Goal: Transaction & Acquisition: Purchase product/service

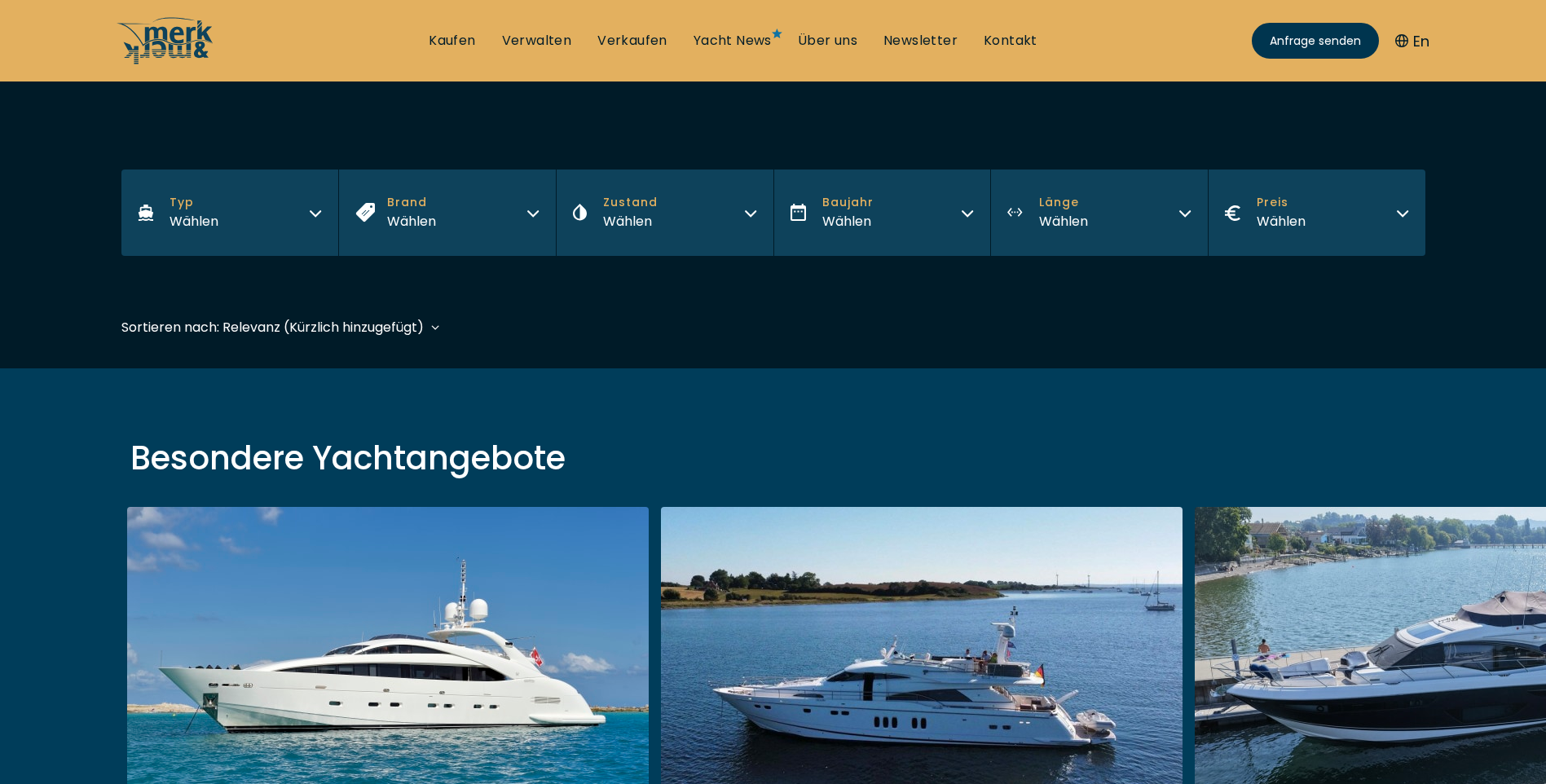
scroll to position [245, 0]
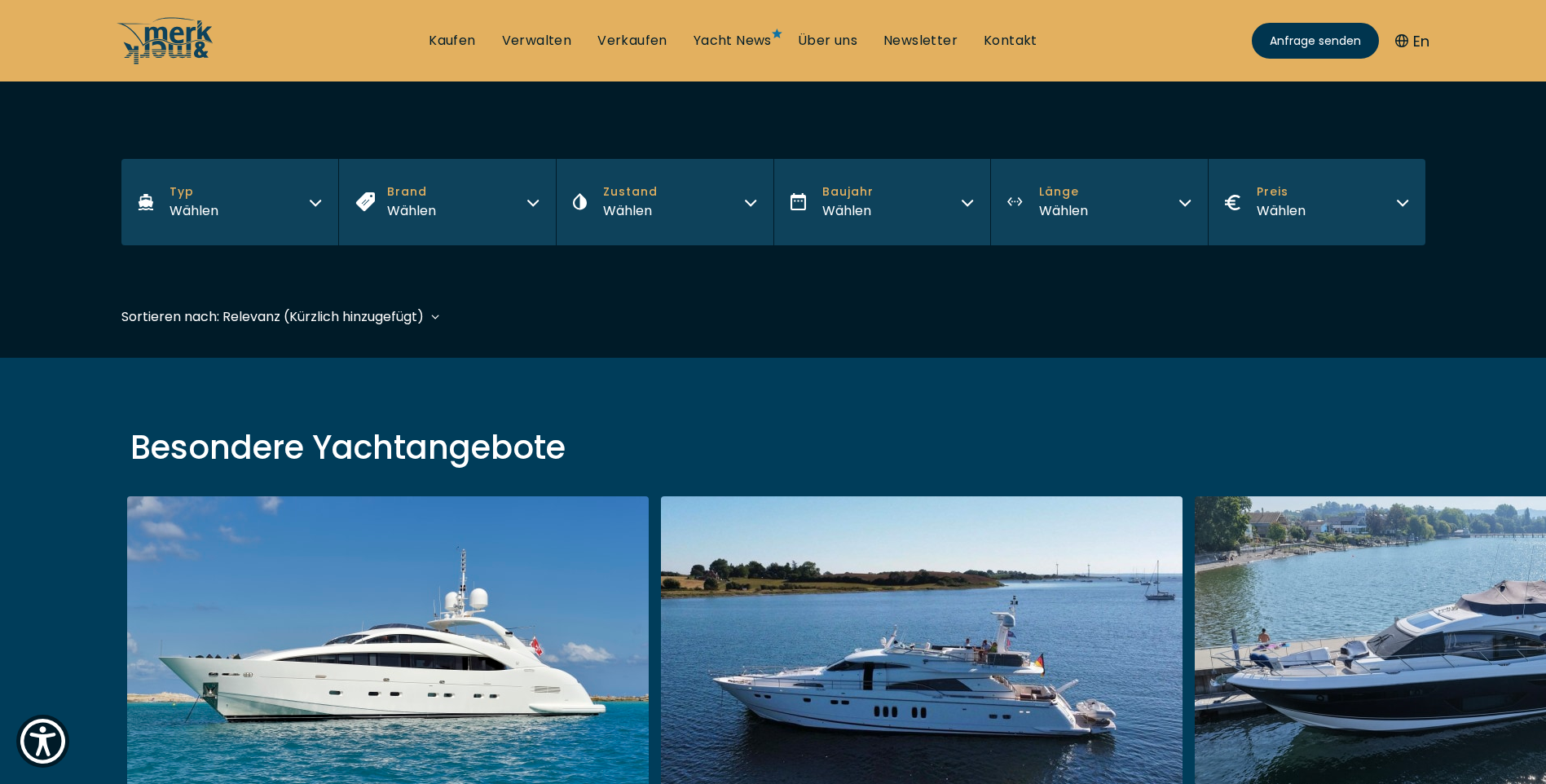
click at [530, 198] on icon "button" at bounding box center [533, 200] width 13 height 13
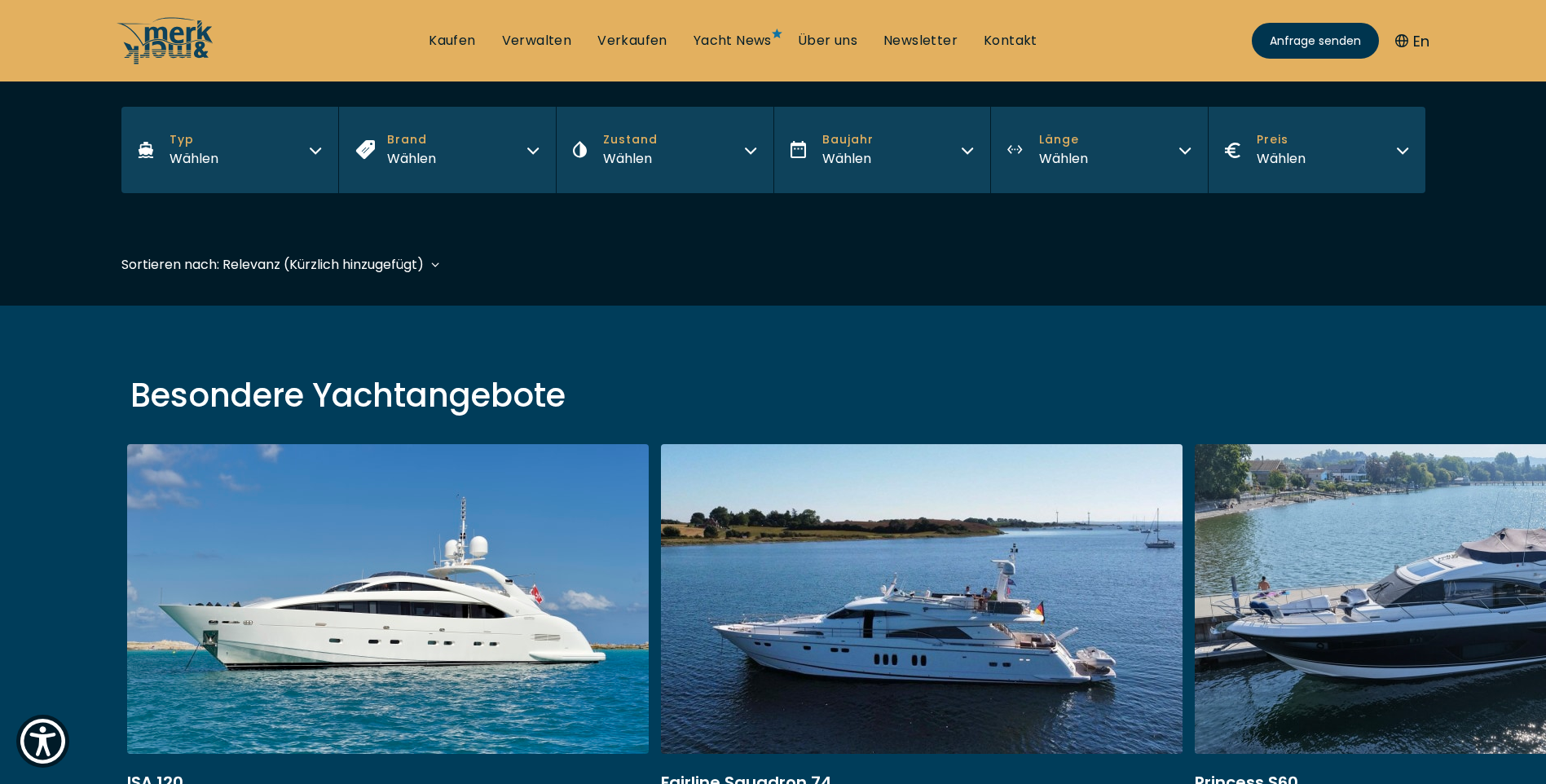
scroll to position [326, 0]
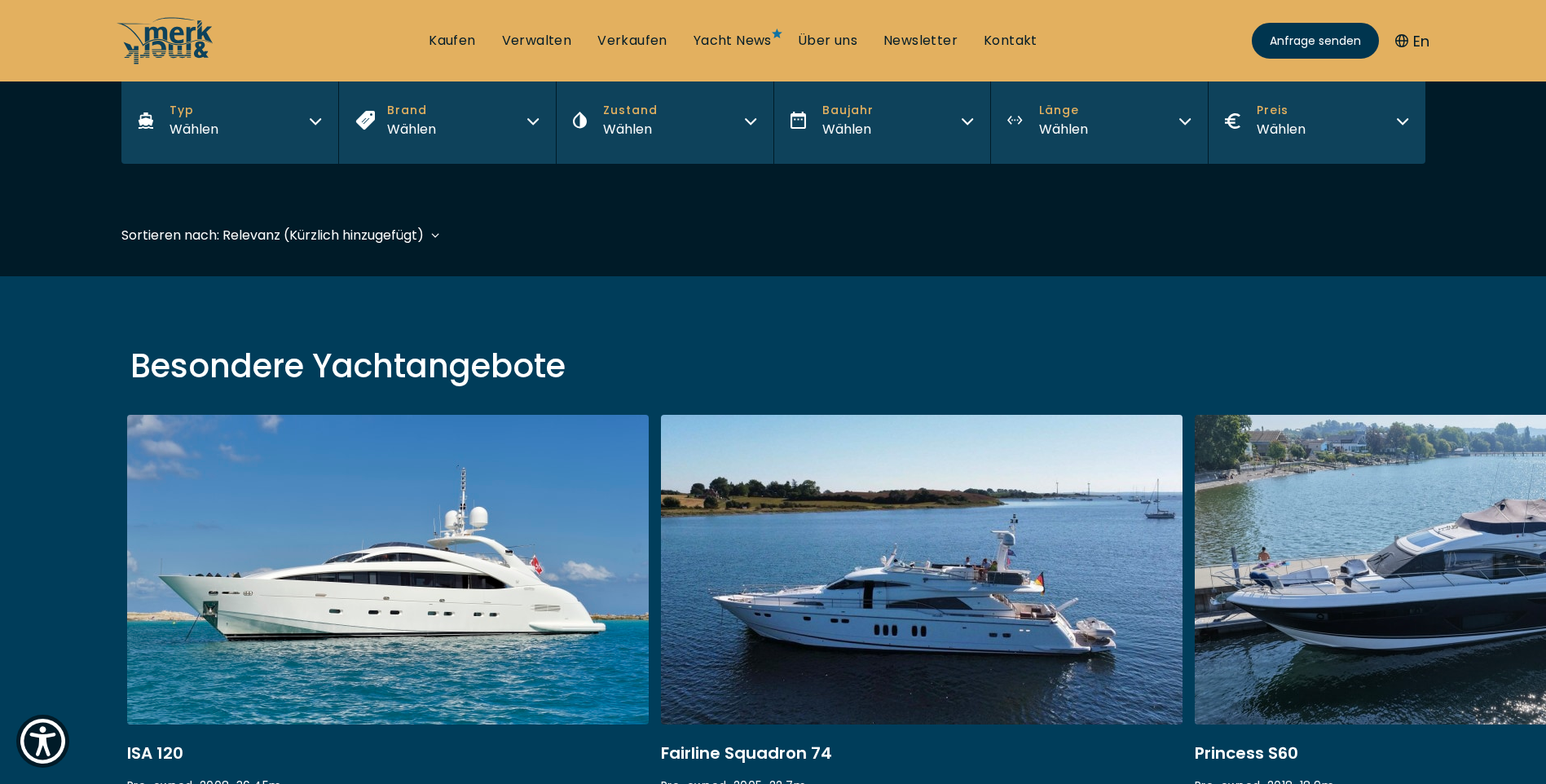
click at [530, 113] on icon "button" at bounding box center [533, 118] width 13 height 13
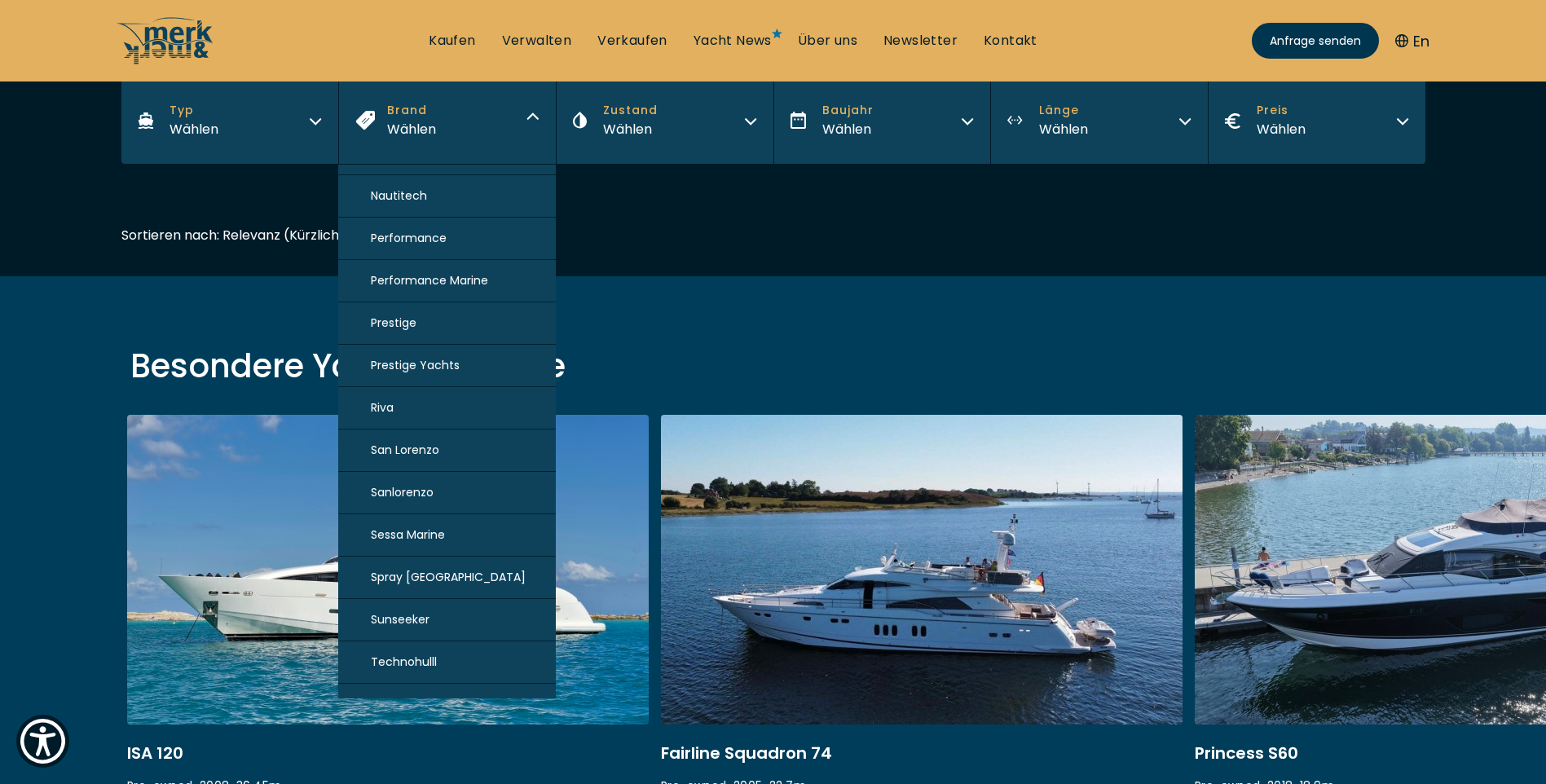
scroll to position [1374, 0]
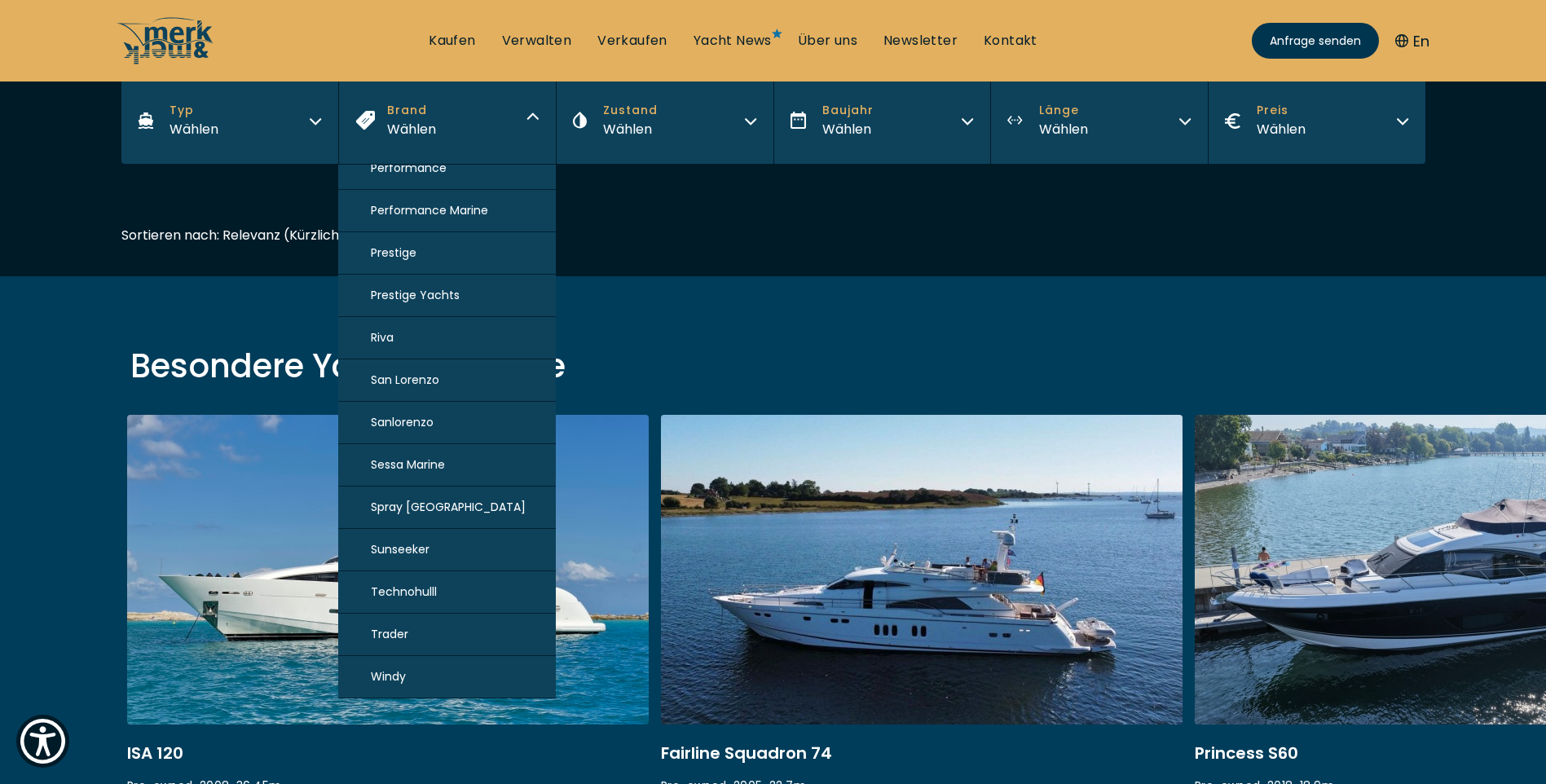
click at [314, 120] on icon "button" at bounding box center [315, 118] width 13 height 13
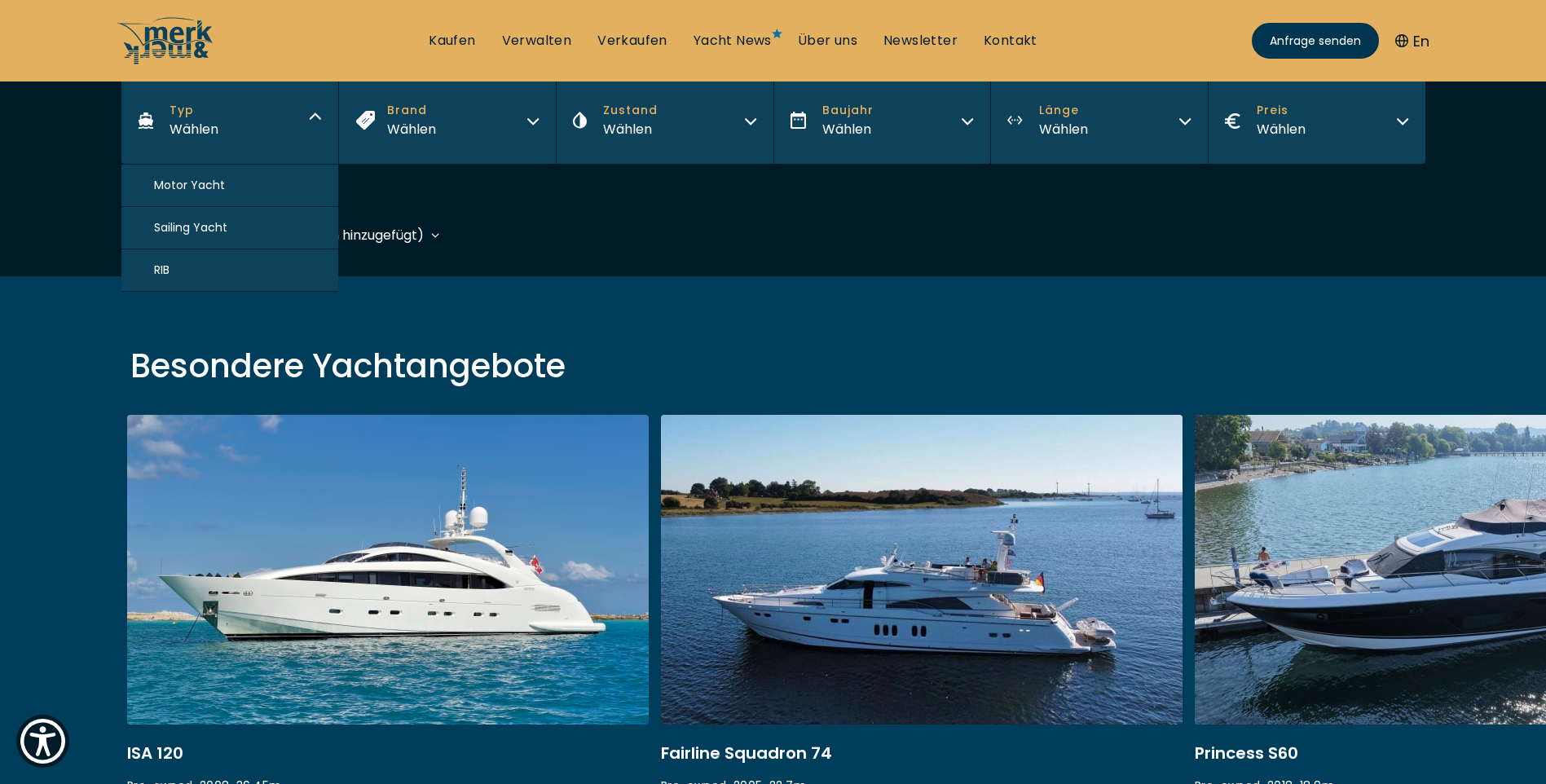
click at [205, 179] on span "Motor Yacht" at bounding box center [189, 185] width 71 height 18
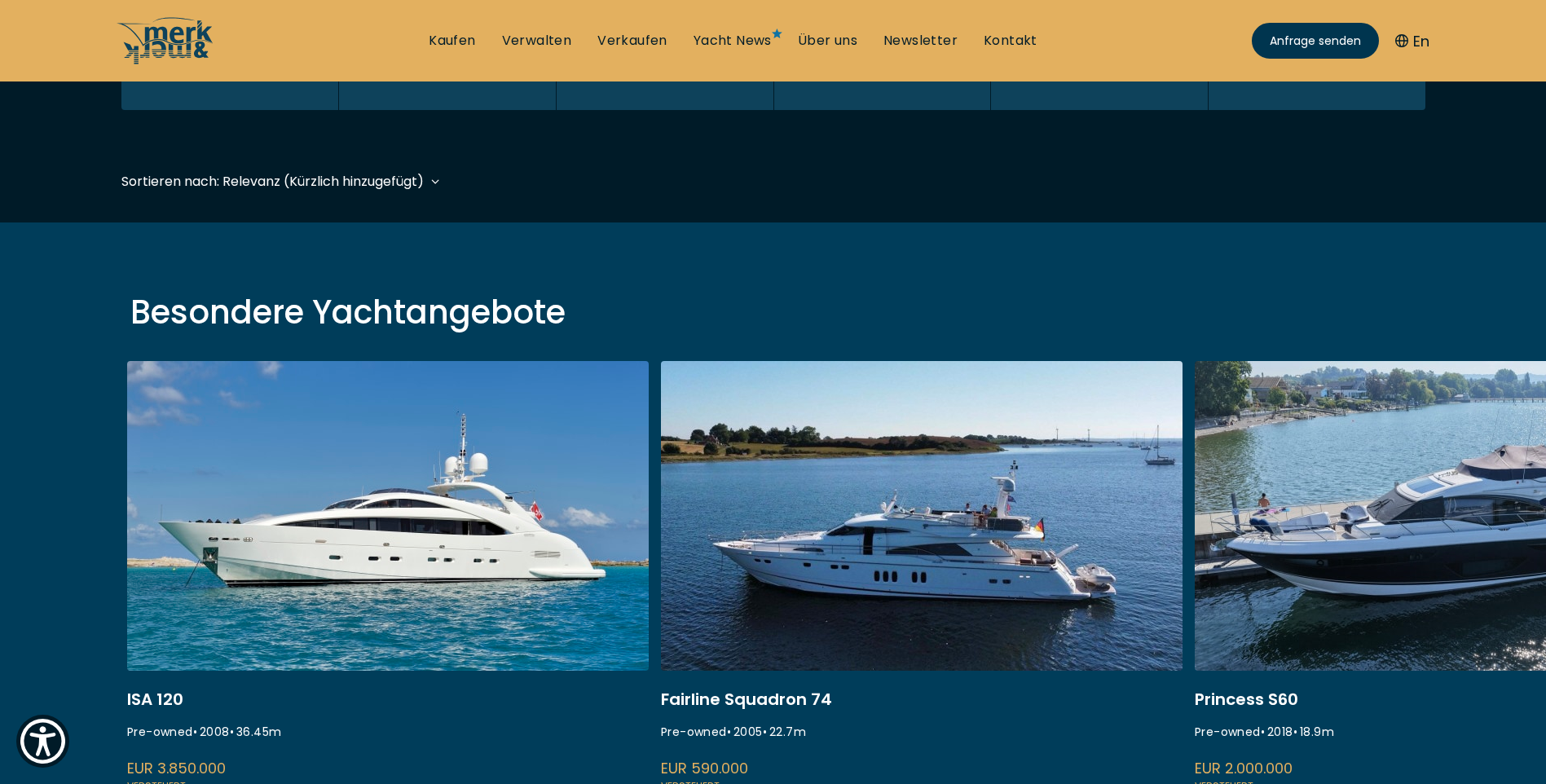
scroll to position [404, 0]
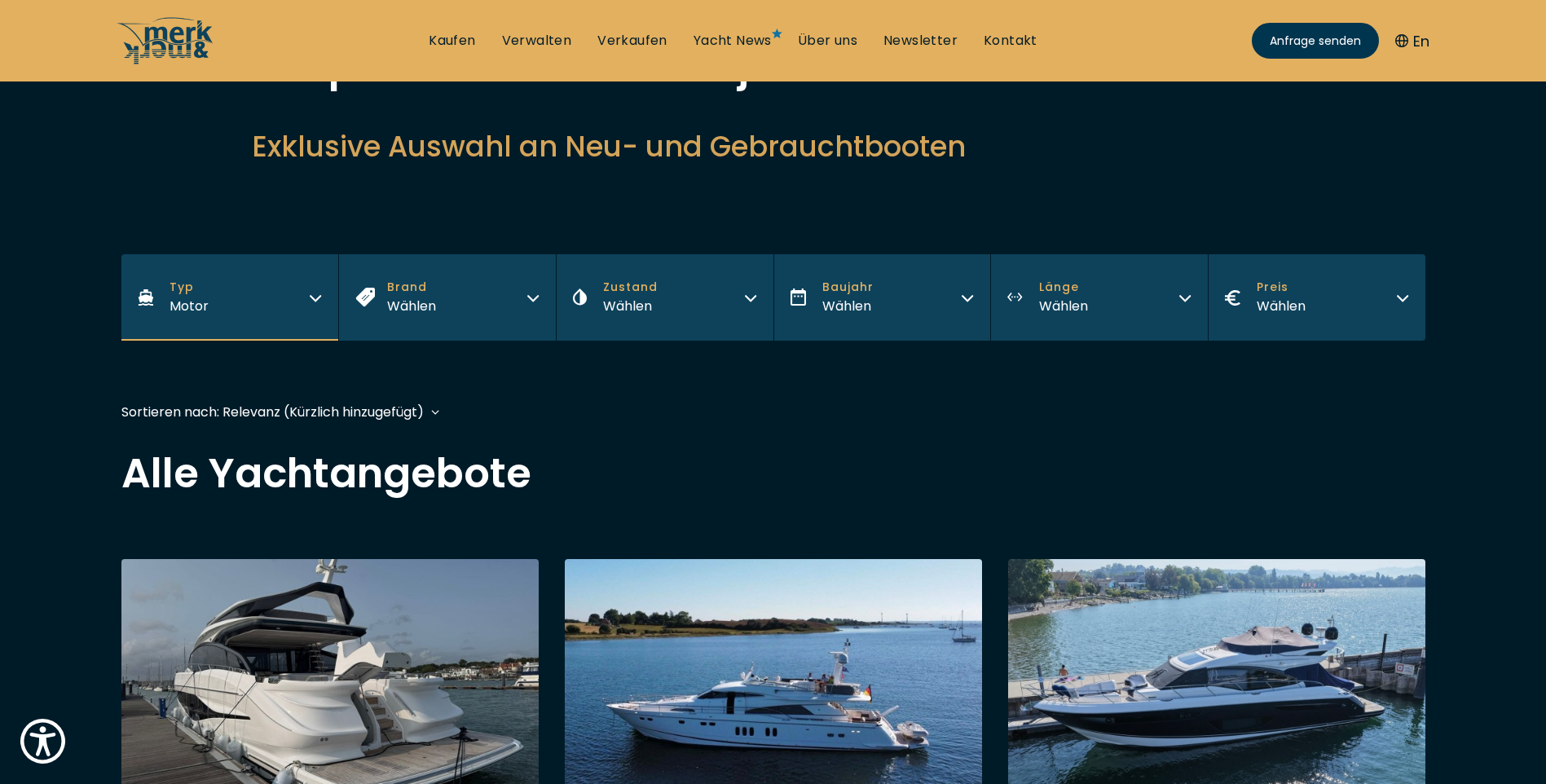
scroll to position [163, 0]
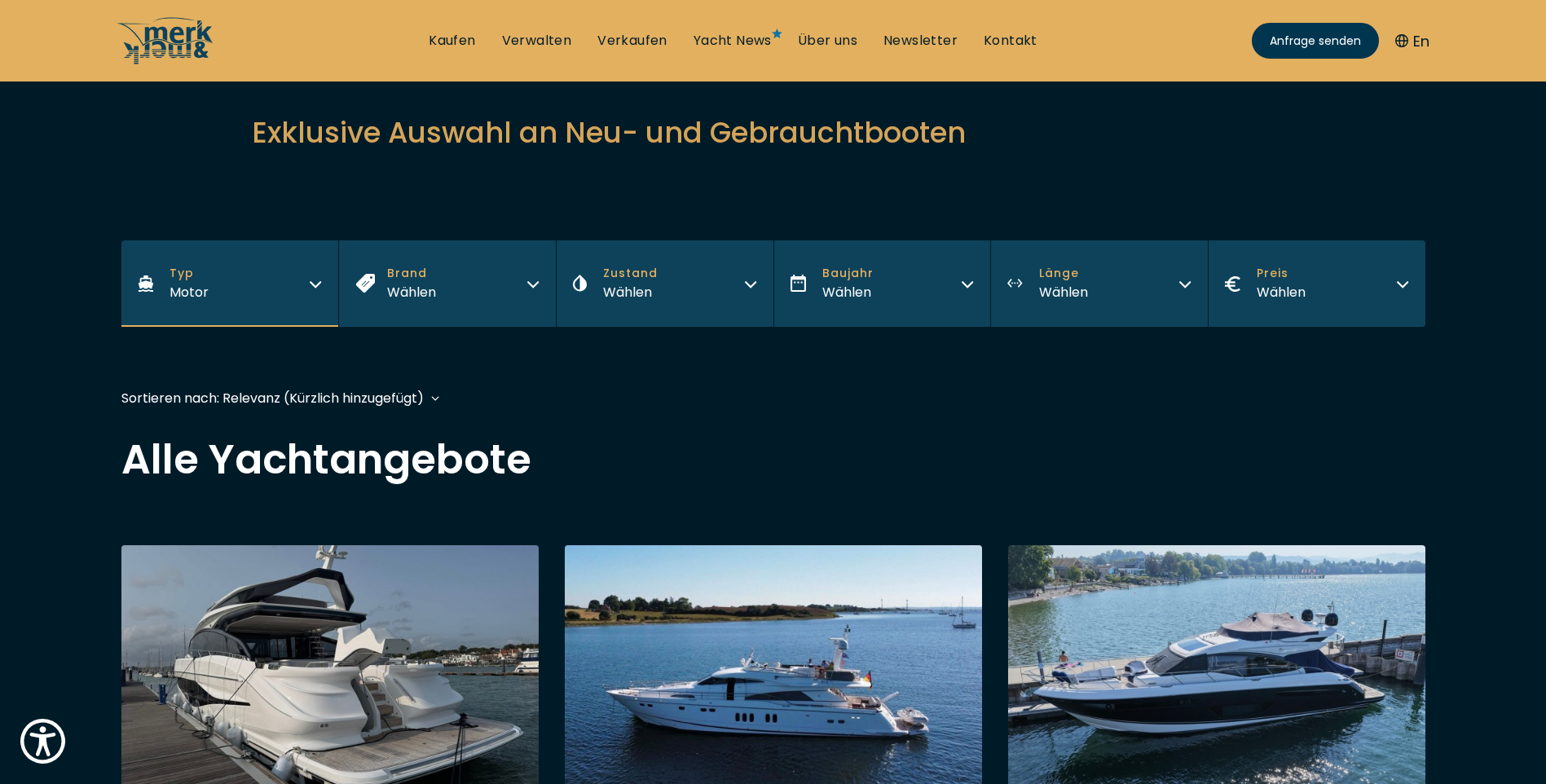
click at [1402, 277] on icon "button" at bounding box center [1402, 281] width 13 height 13
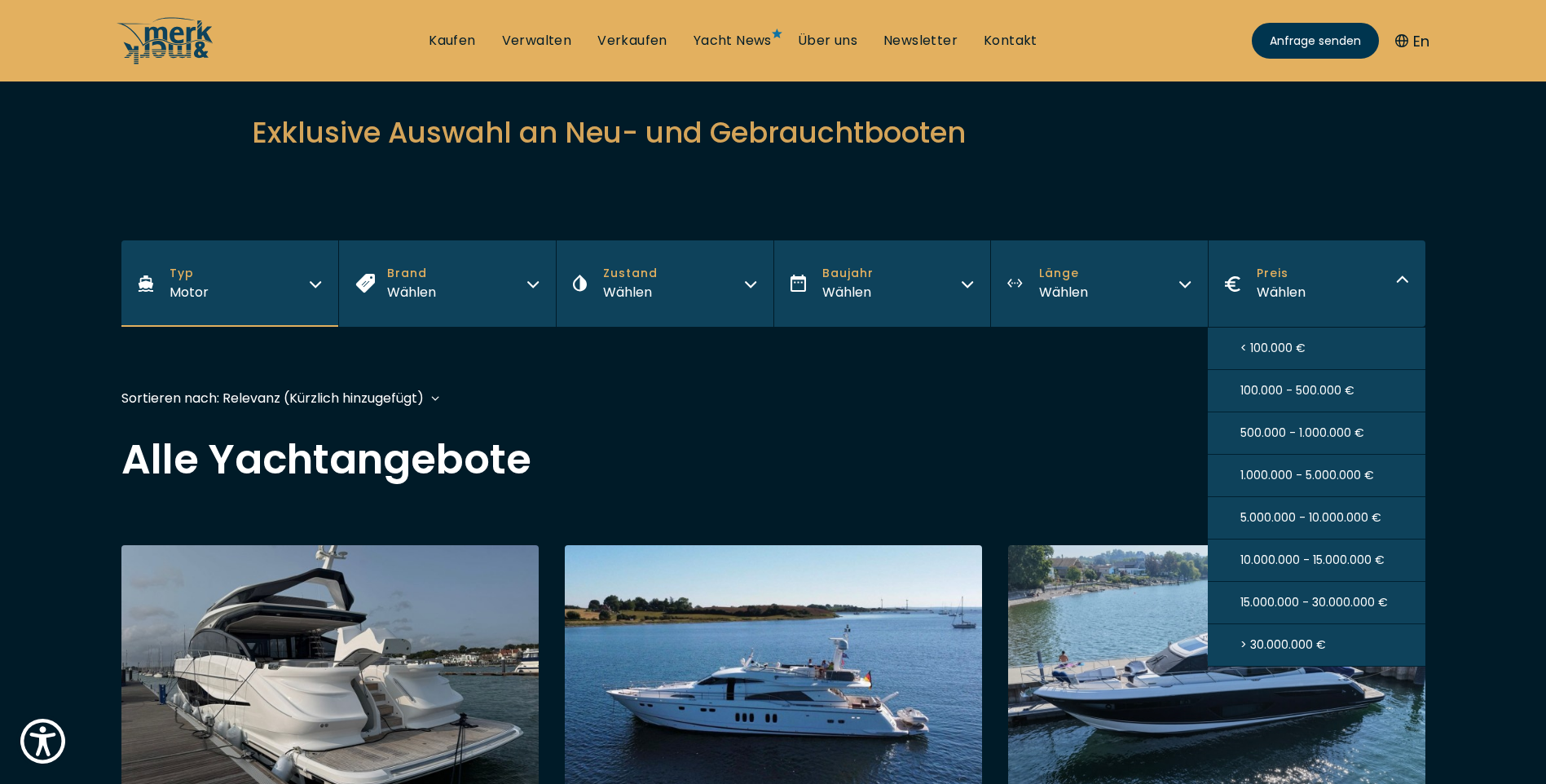
click at [1260, 387] on span "100.000 - 500.000 €" at bounding box center [1297, 391] width 114 height 18
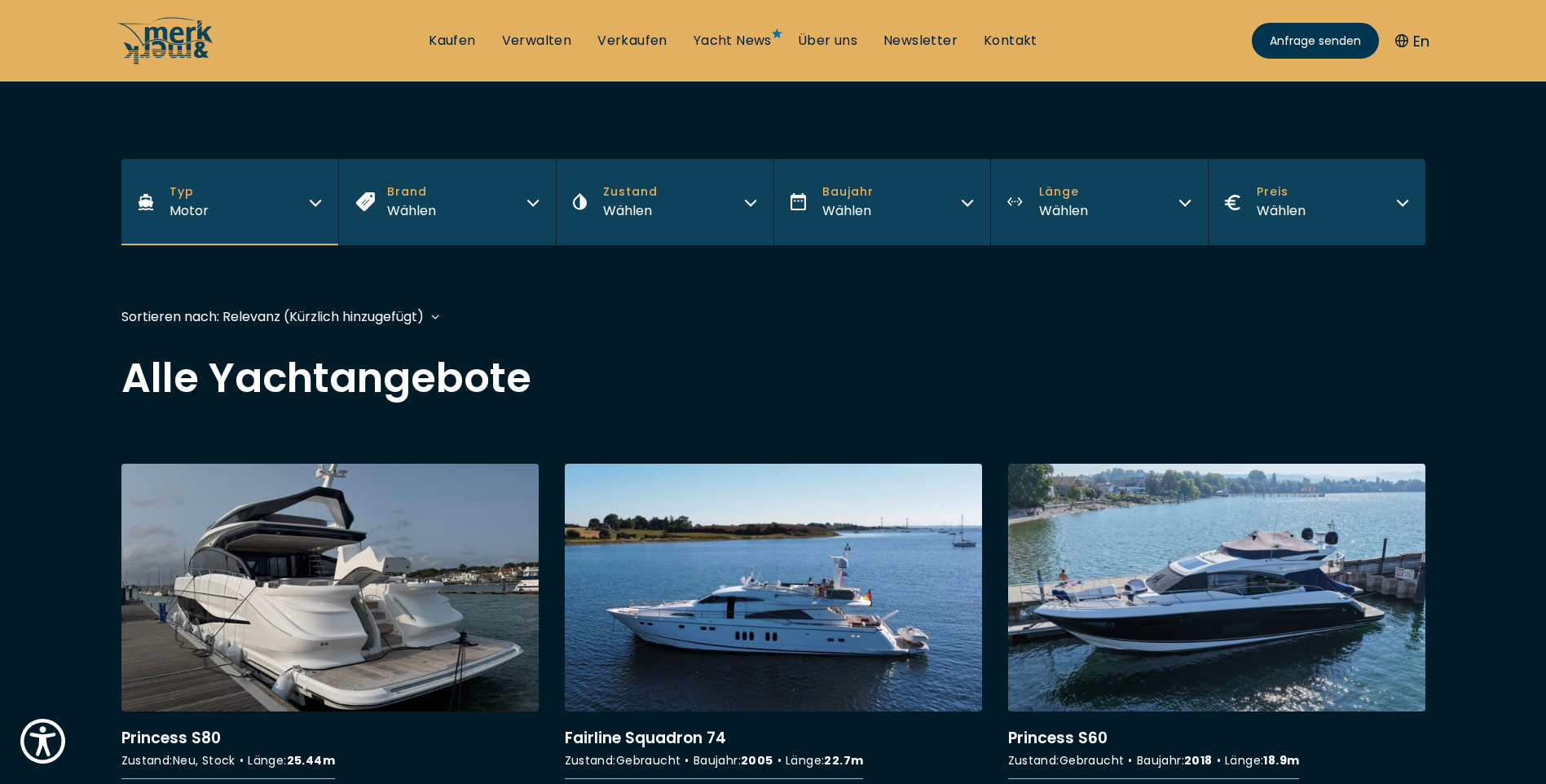
scroll to position [386, 0]
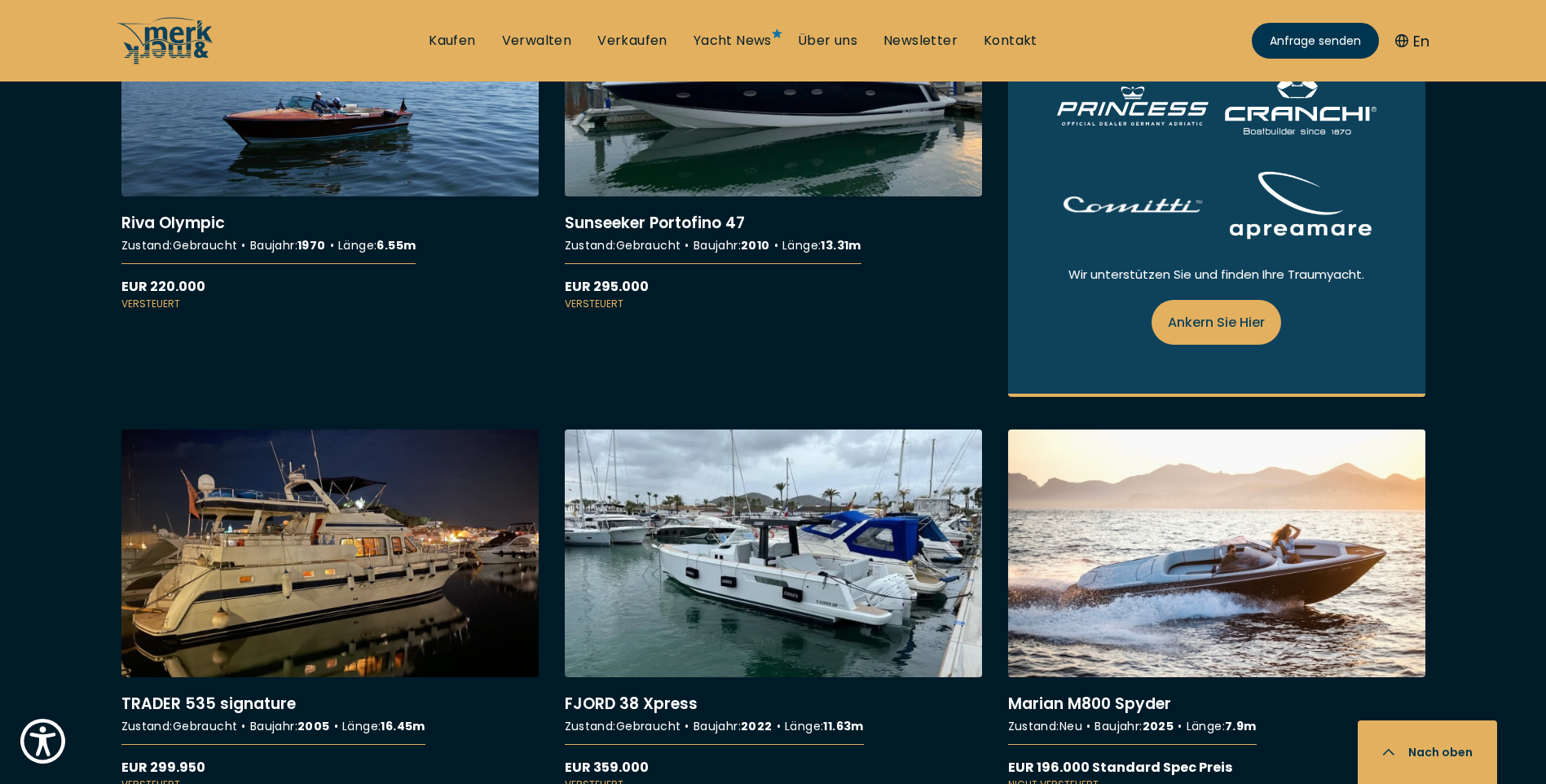
scroll to position [1304, 0]
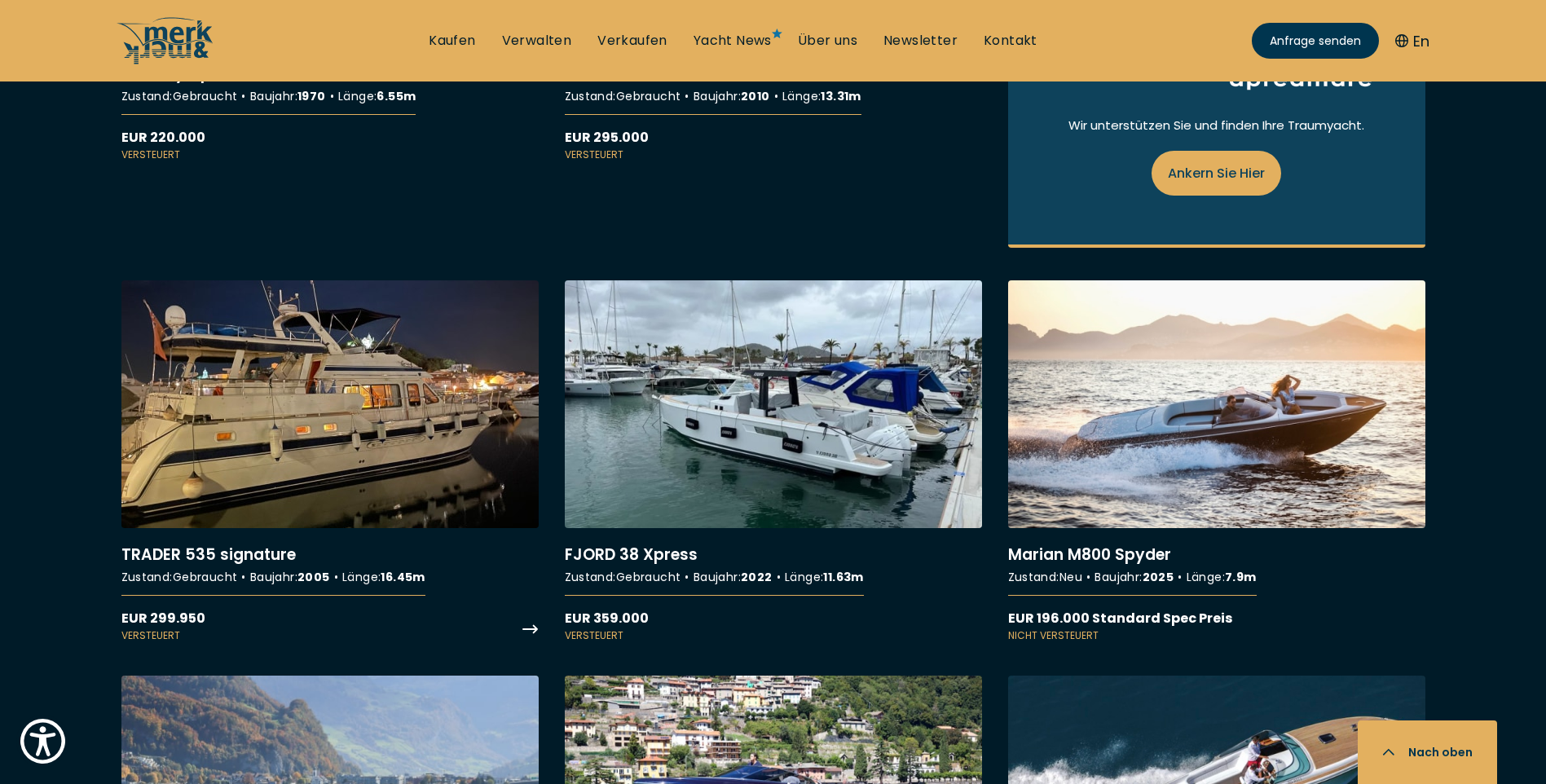
click at [216, 551] on link "More details about TRADER 535 signature" at bounding box center [331, 461] width 417 height 363
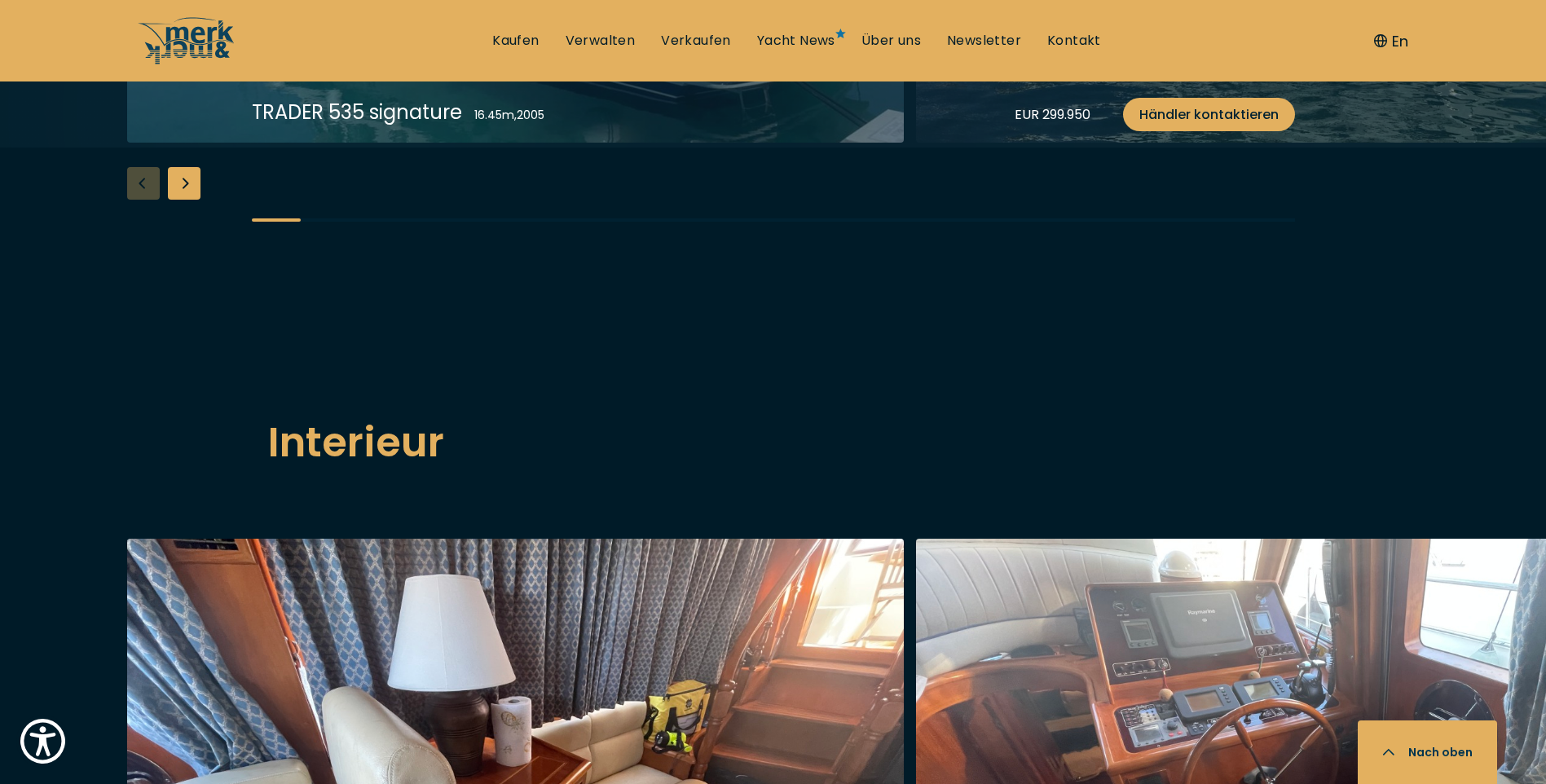
scroll to position [1956, 0]
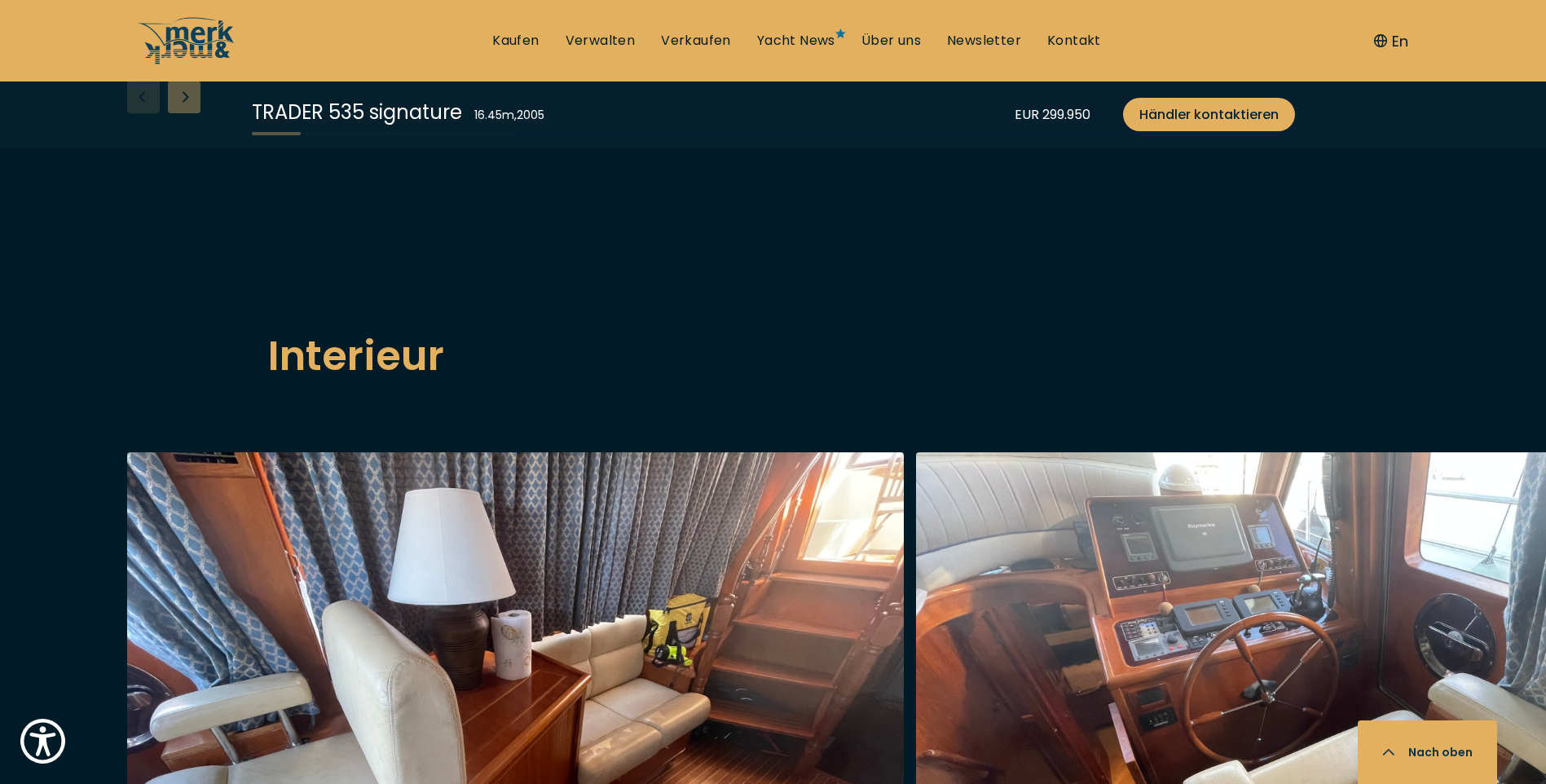
click at [186, 113] on div "Next slide" at bounding box center [183, 97] width 32 height 32
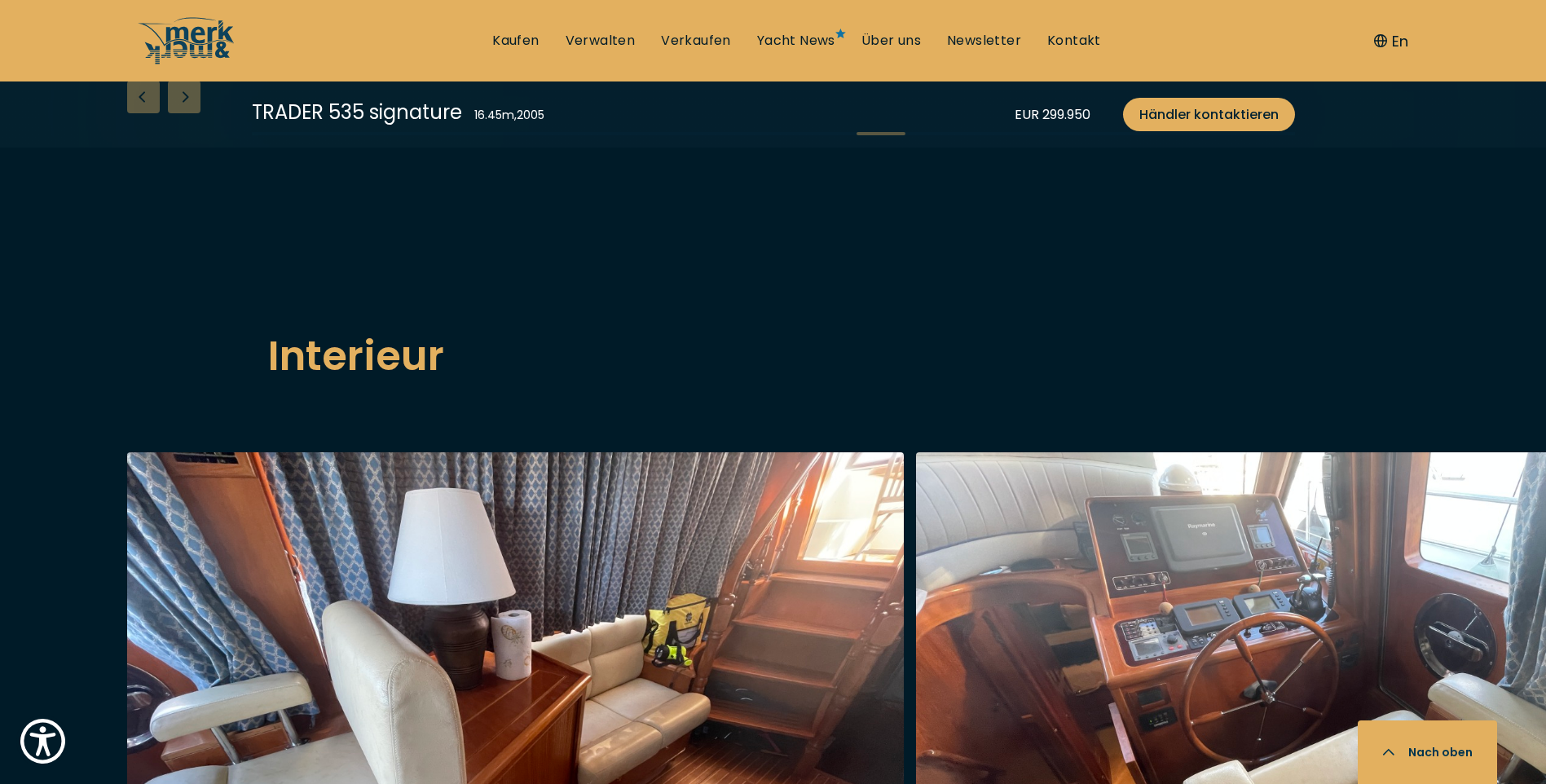
click at [186, 113] on div "Next slide" at bounding box center [183, 97] width 32 height 32
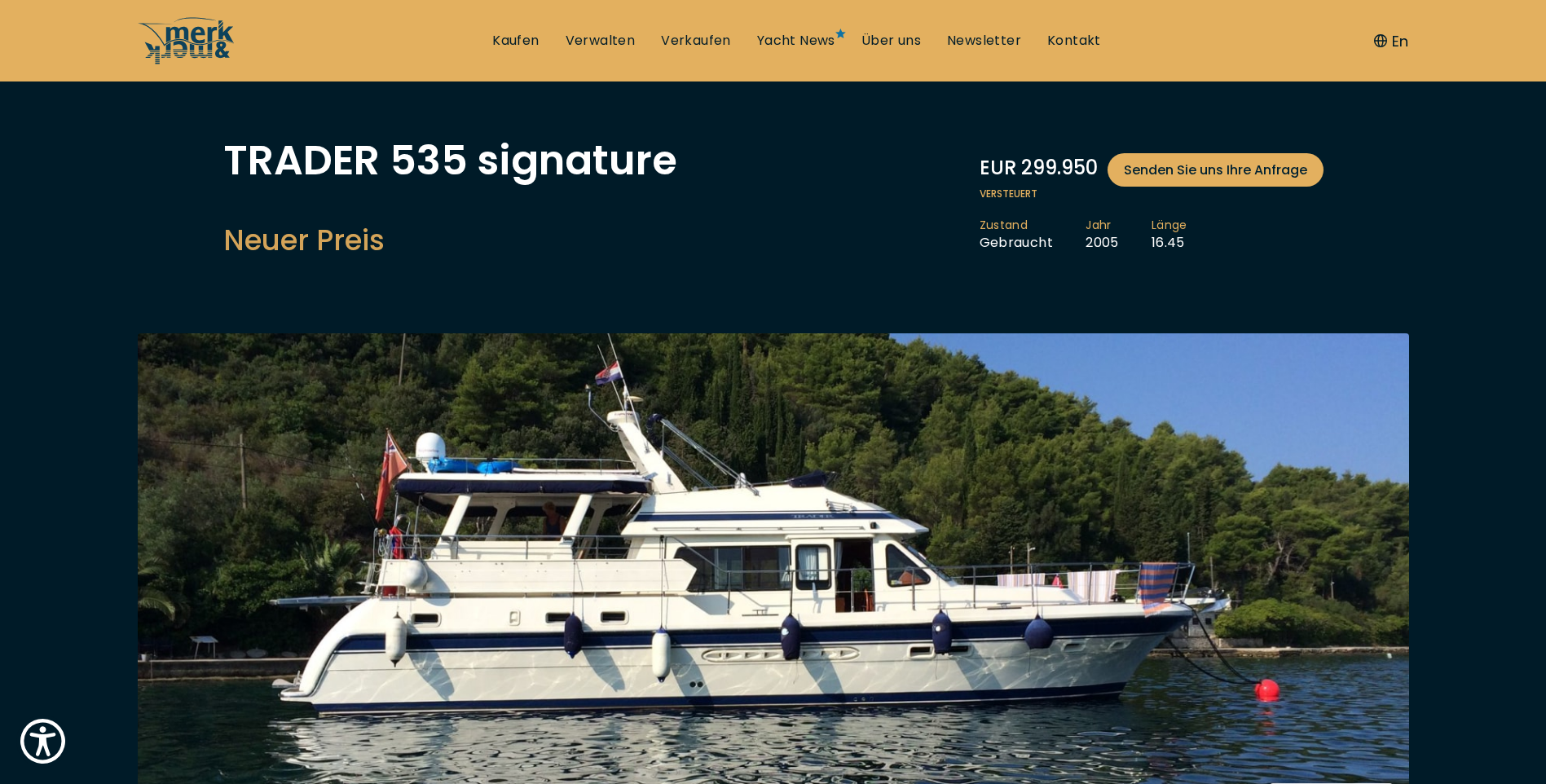
scroll to position [82, 0]
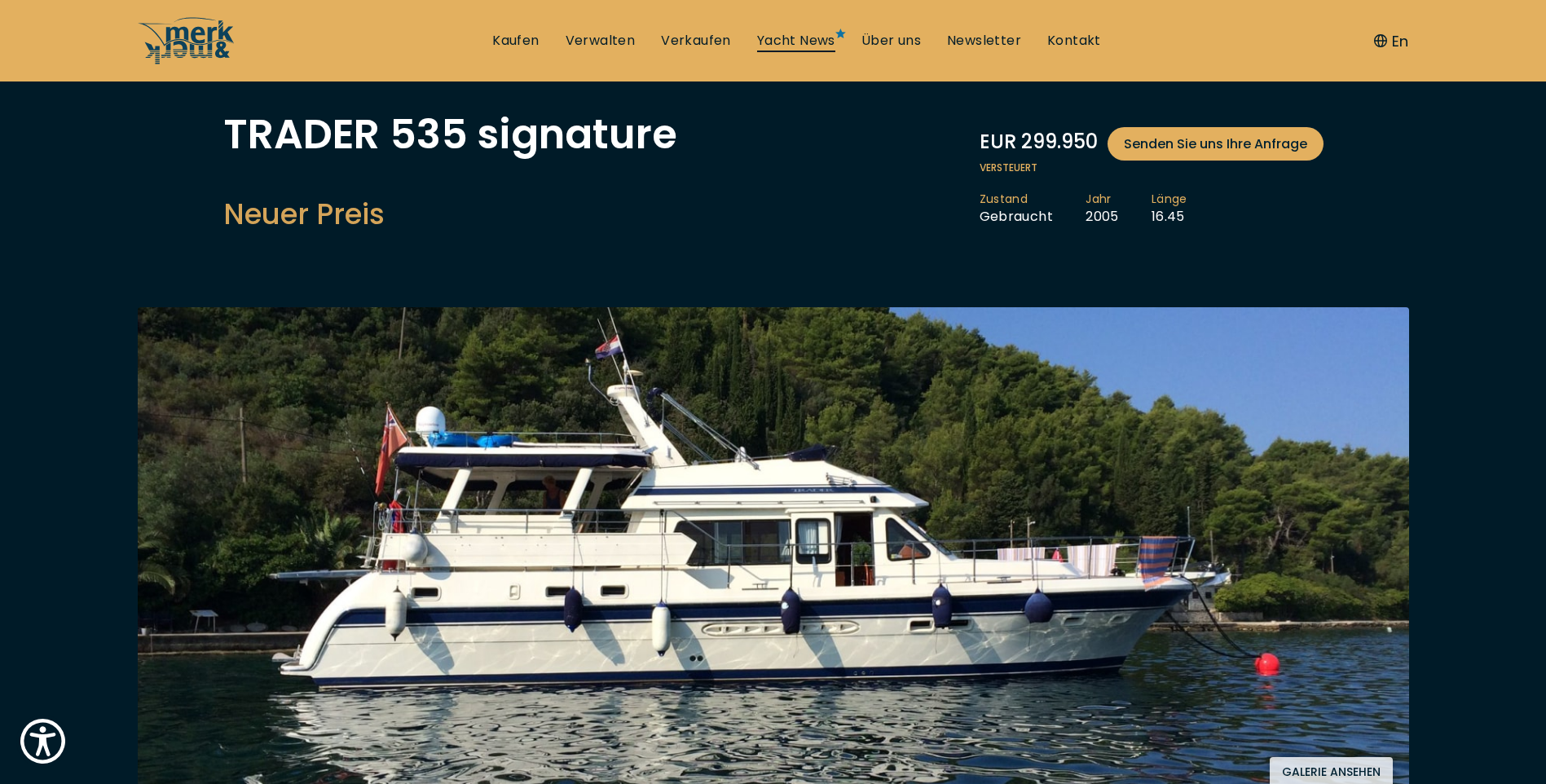
click at [815, 42] on link "Yacht News" at bounding box center [796, 41] width 78 height 18
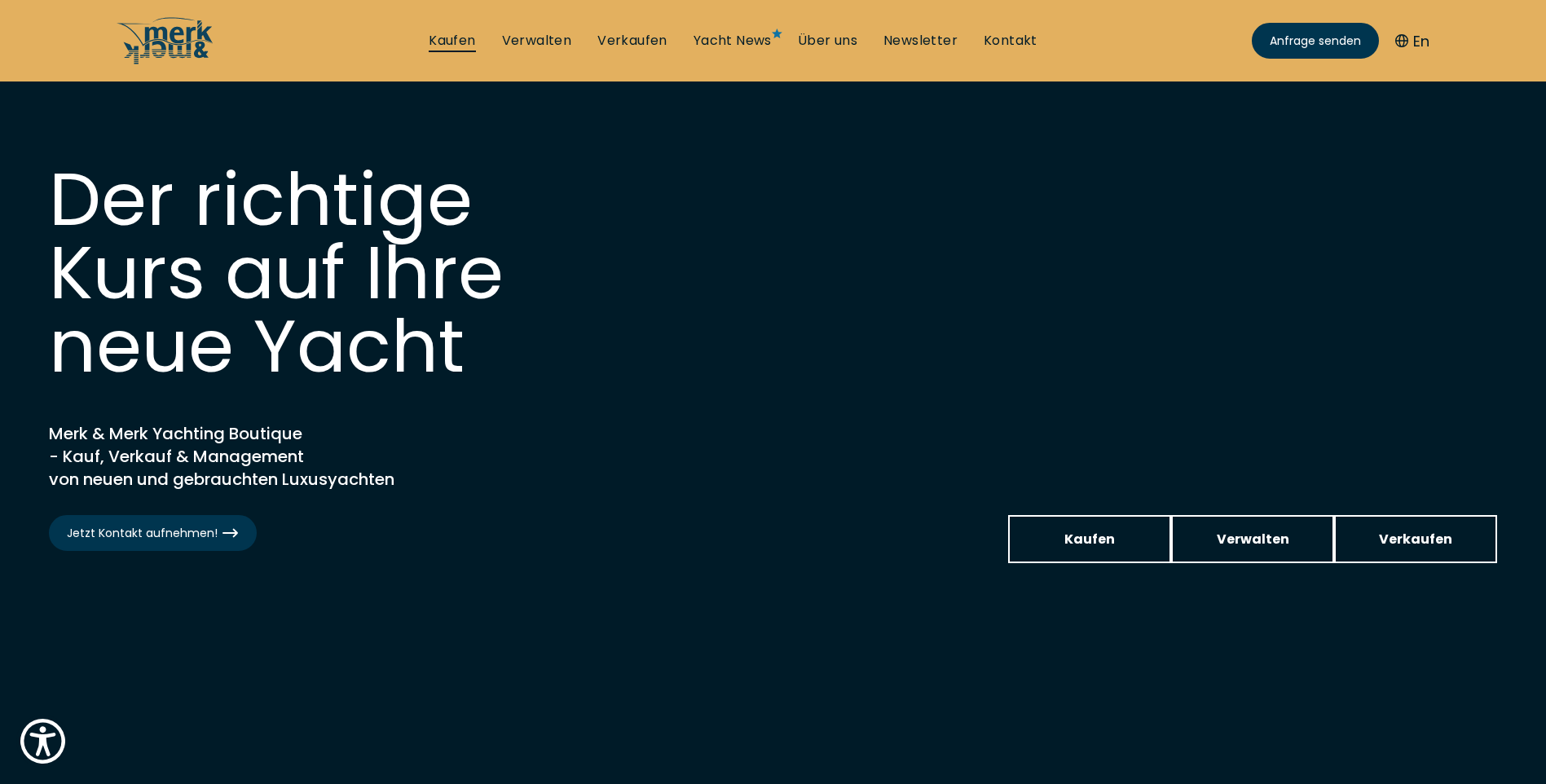
click at [444, 38] on link "Kaufen" at bounding box center [453, 41] width 47 height 18
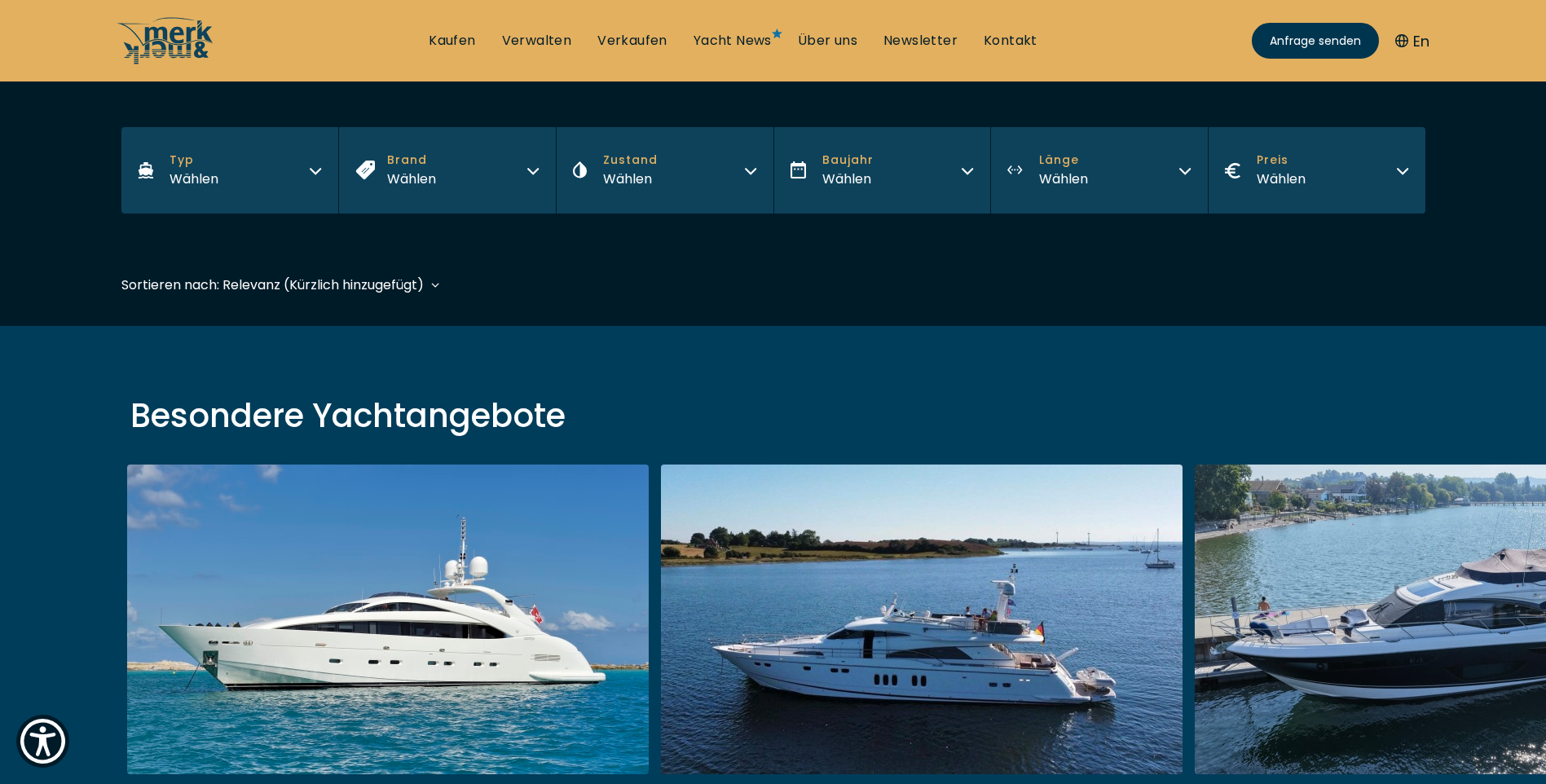
scroll to position [245, 0]
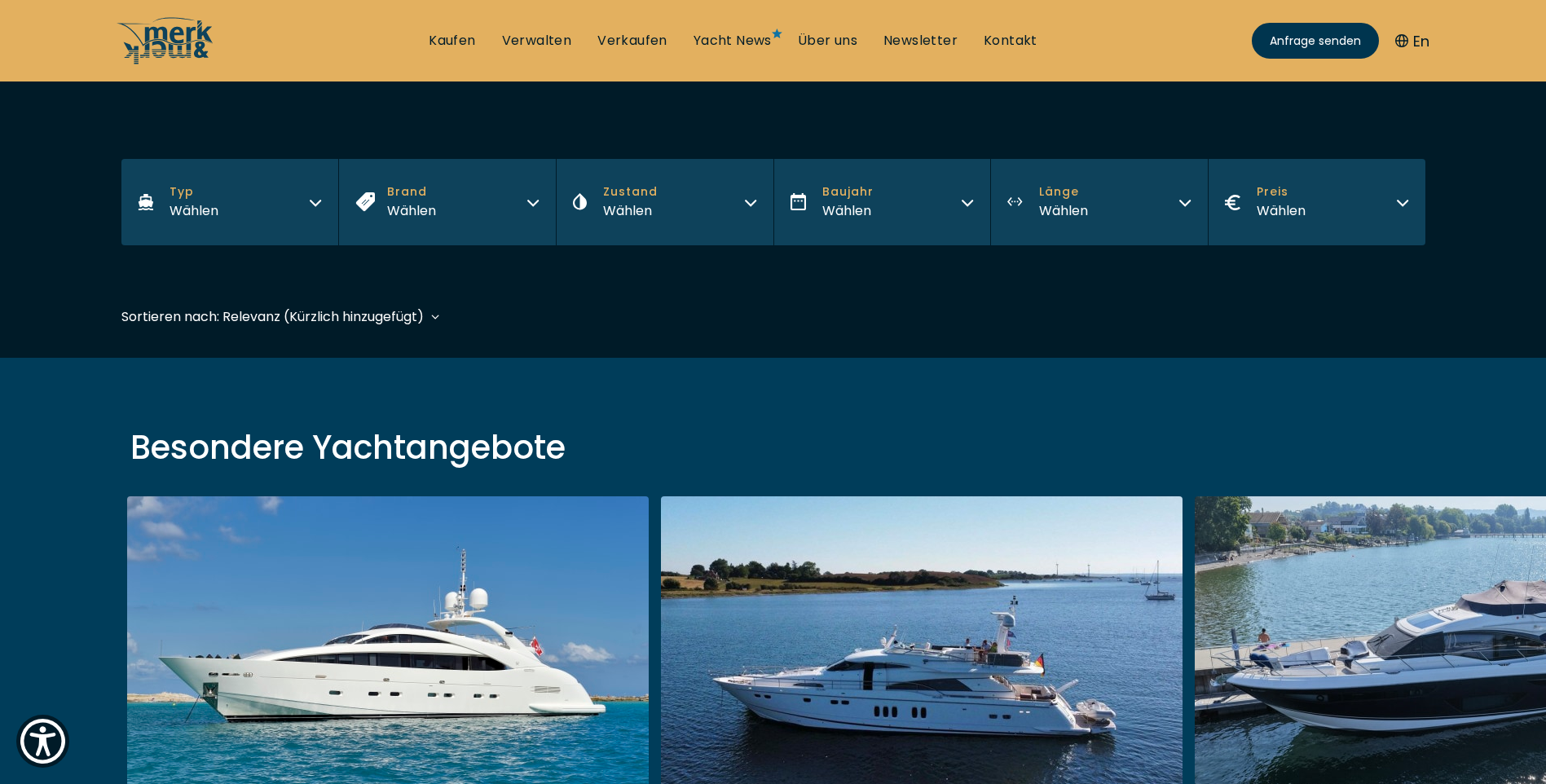
click at [531, 199] on icon "button" at bounding box center [533, 200] width 13 height 13
